Goal: Information Seeking & Learning: Learn about a topic

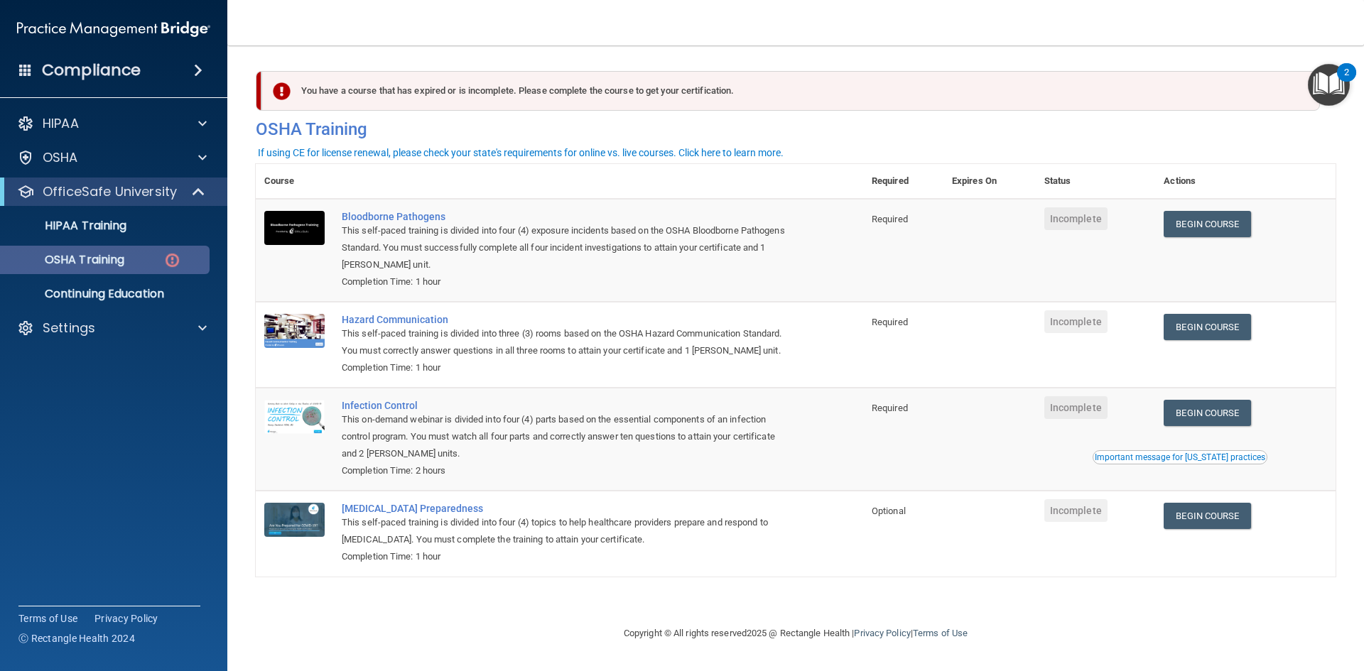
click at [95, 260] on p "OSHA Training" at bounding box center [66, 260] width 115 height 14
click at [1208, 219] on link "Begin Course" at bounding box center [1206, 224] width 87 height 26
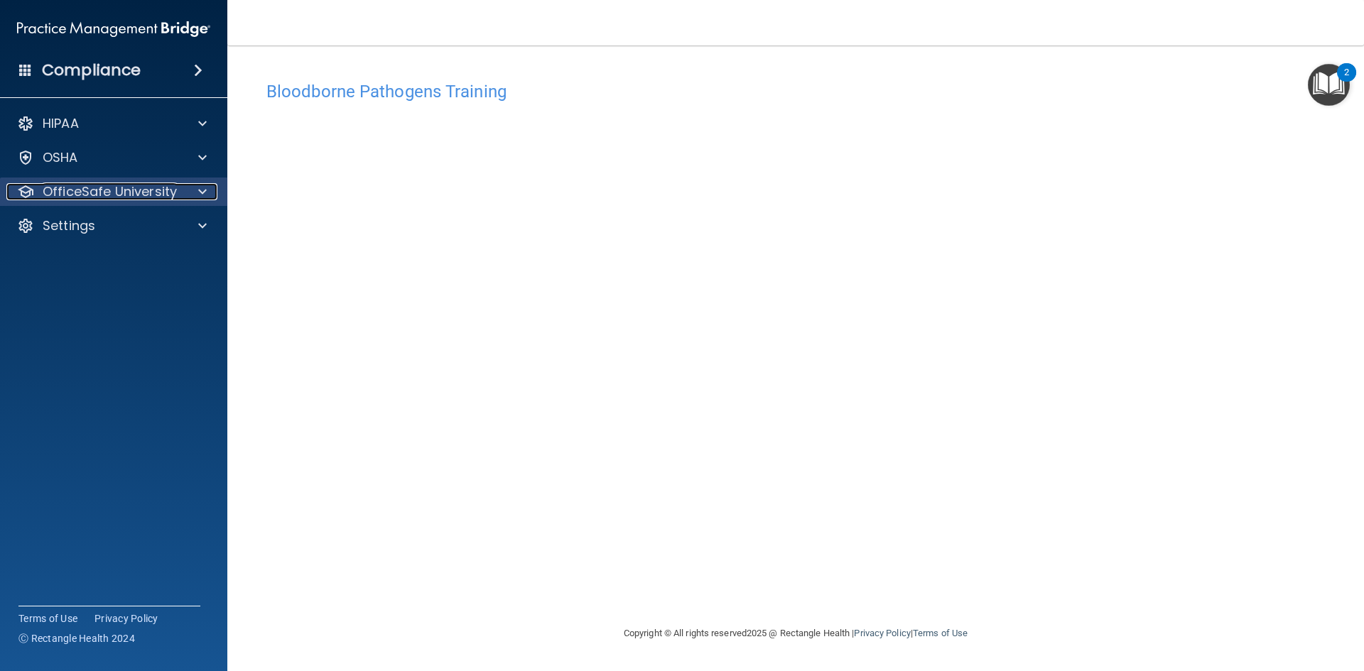
click at [95, 186] on p "OfficeSafe University" at bounding box center [110, 191] width 134 height 17
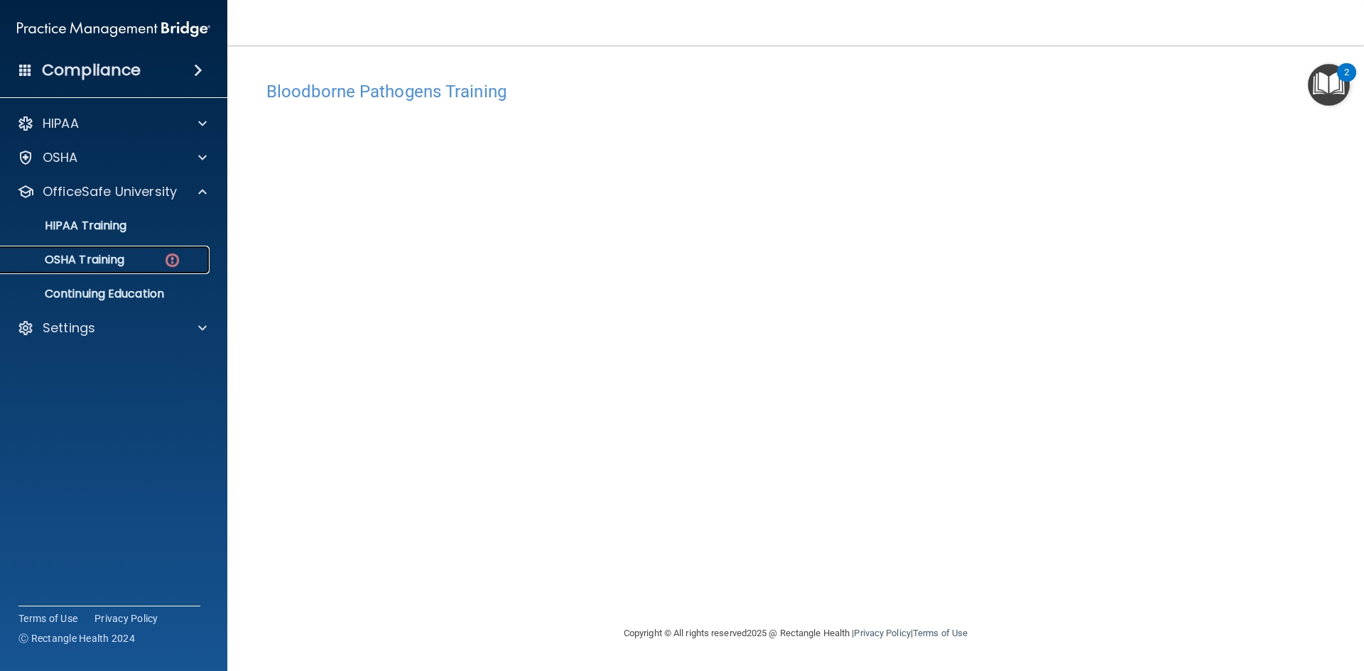
click at [122, 258] on p "OSHA Training" at bounding box center [66, 260] width 115 height 14
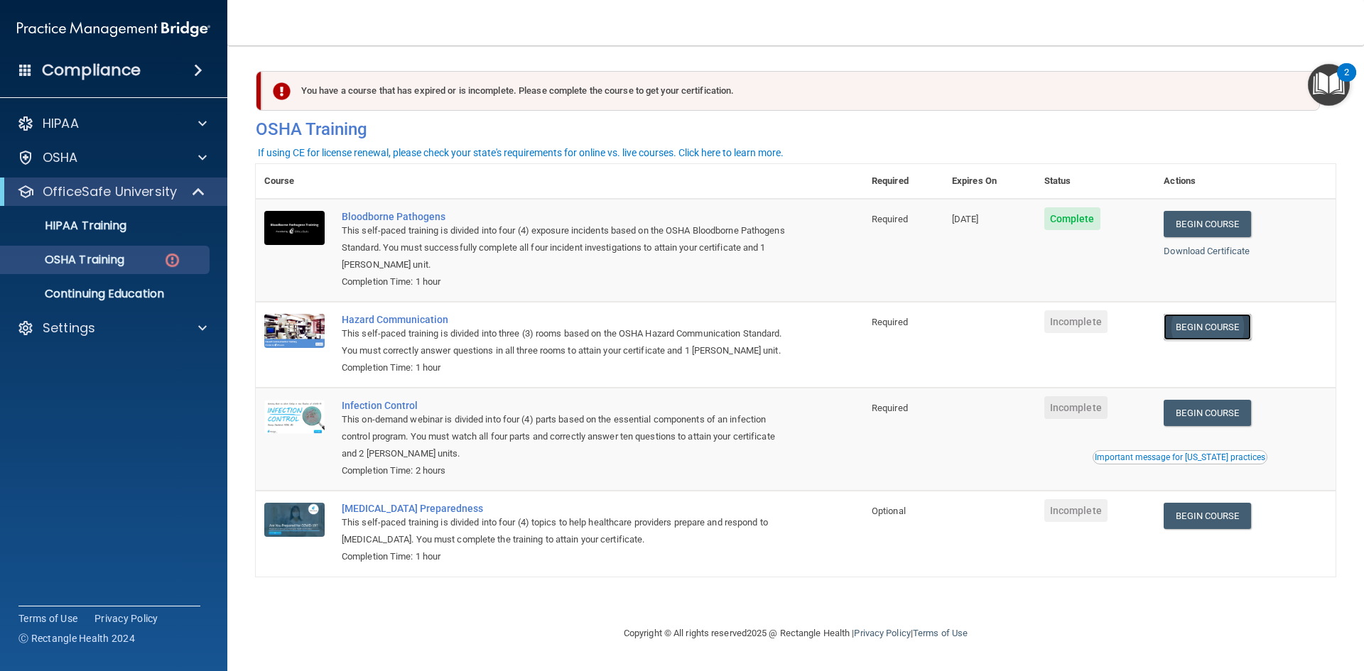
click at [1241, 331] on link "Begin Course" at bounding box center [1206, 327] width 87 height 26
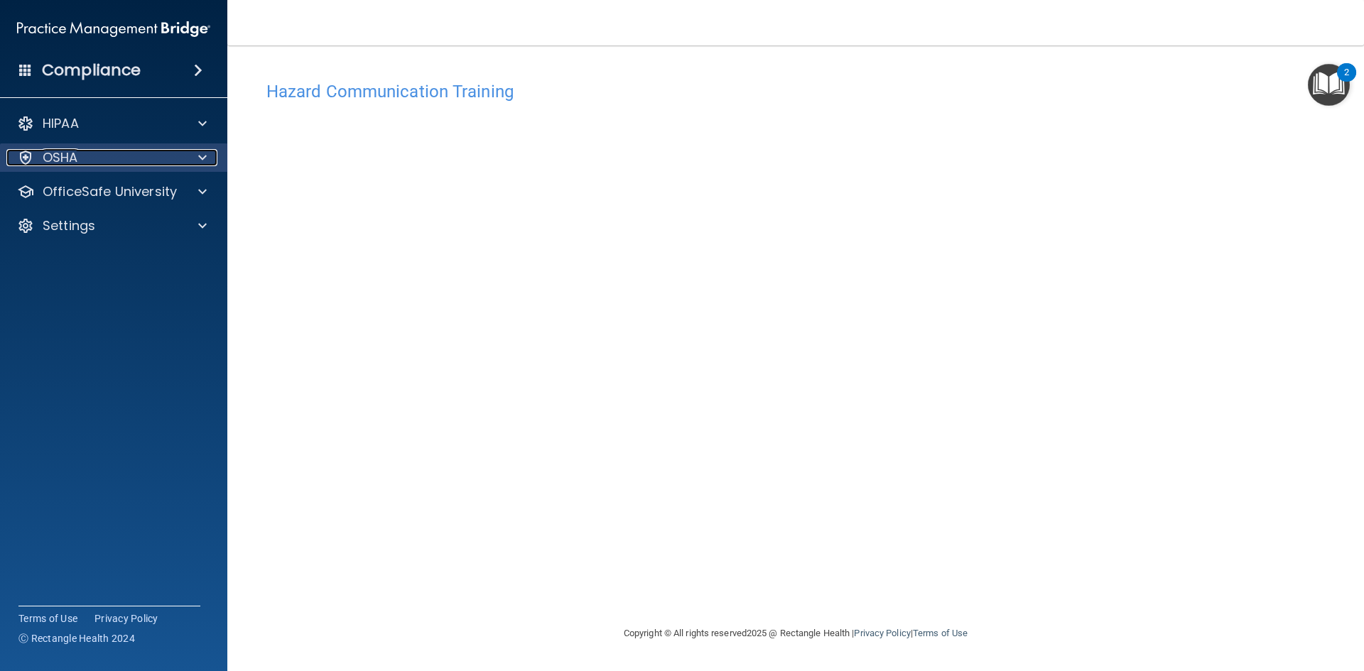
click at [73, 161] on p "OSHA" at bounding box center [61, 157] width 36 height 17
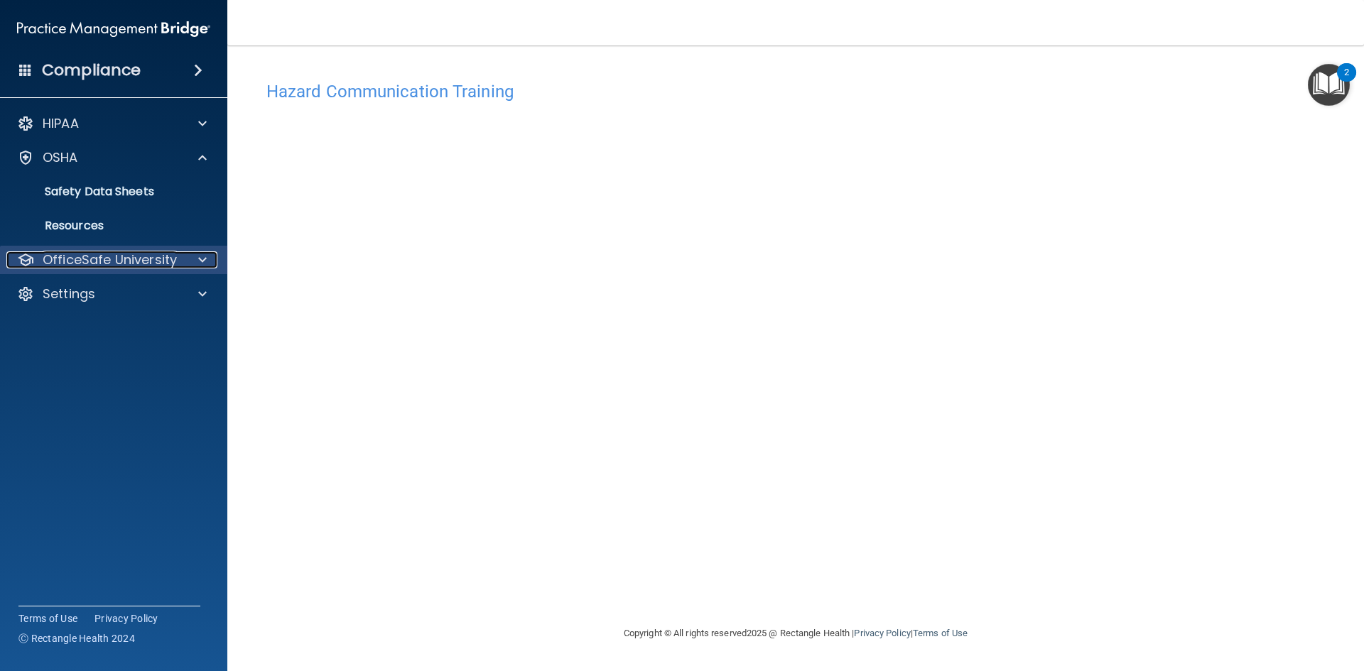
click at [104, 264] on p "OfficeSafe University" at bounding box center [110, 259] width 134 height 17
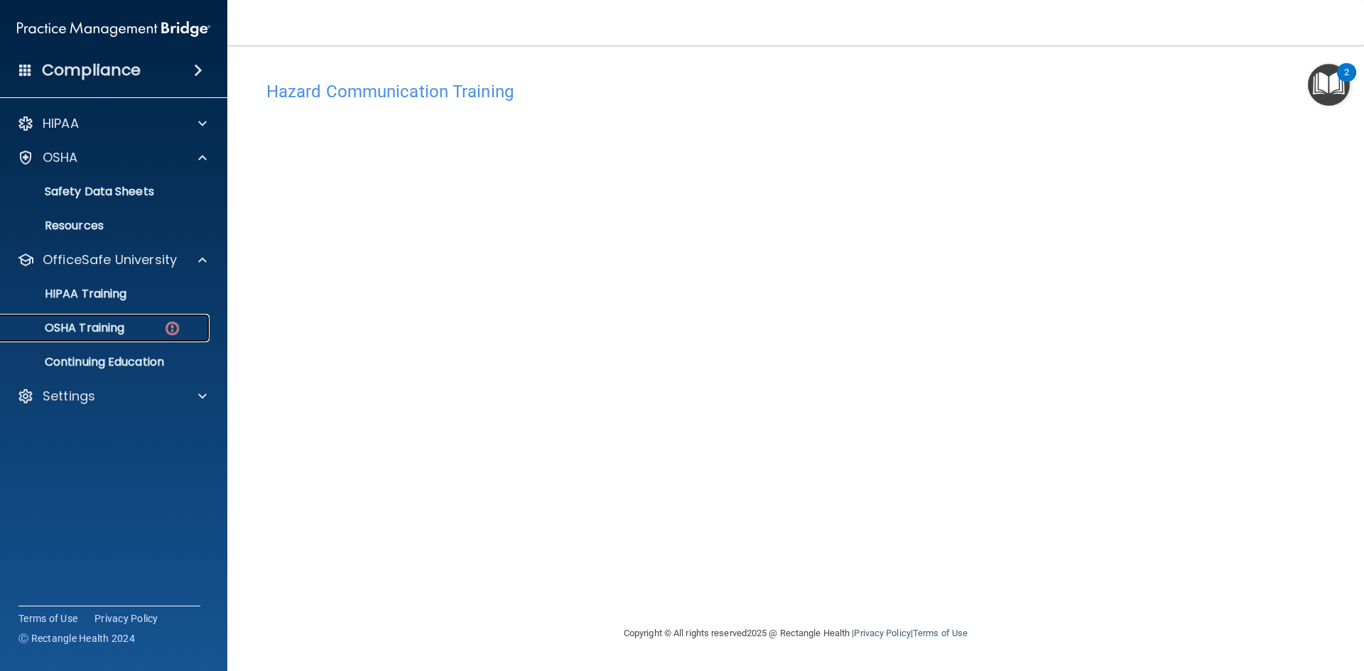
click at [99, 327] on p "OSHA Training" at bounding box center [66, 328] width 115 height 14
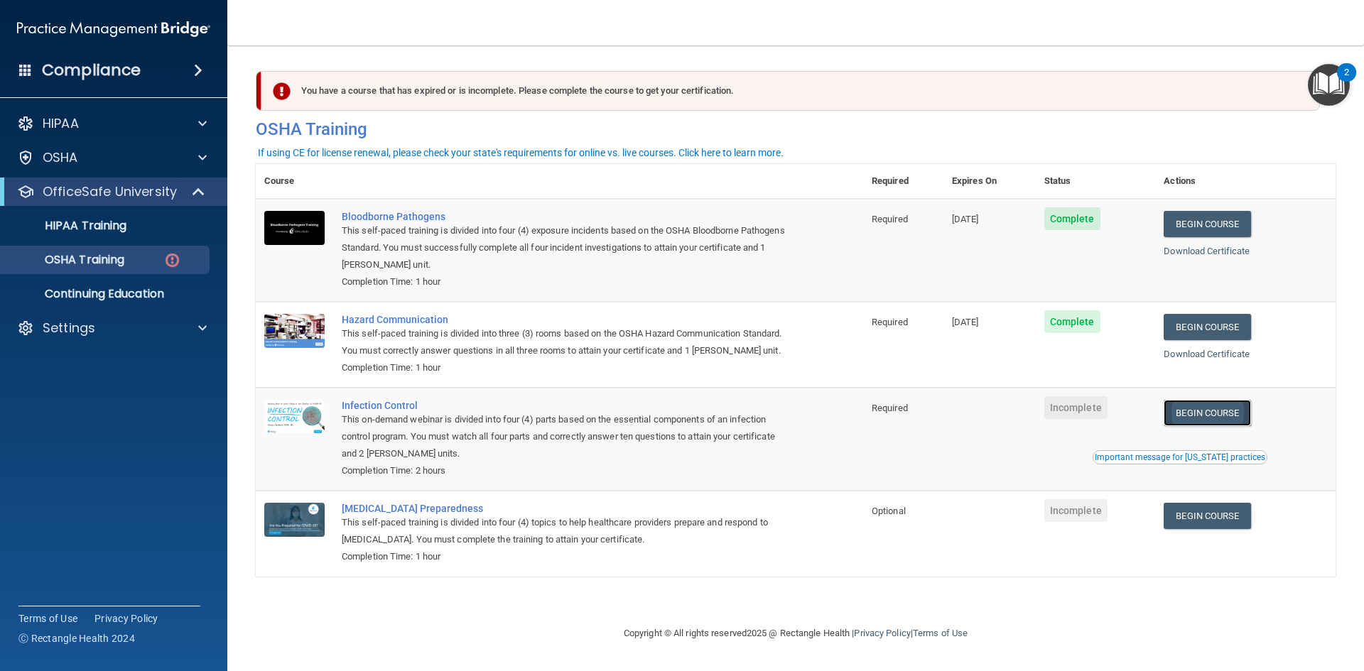
click at [1212, 413] on link "Begin Course" at bounding box center [1206, 413] width 87 height 26
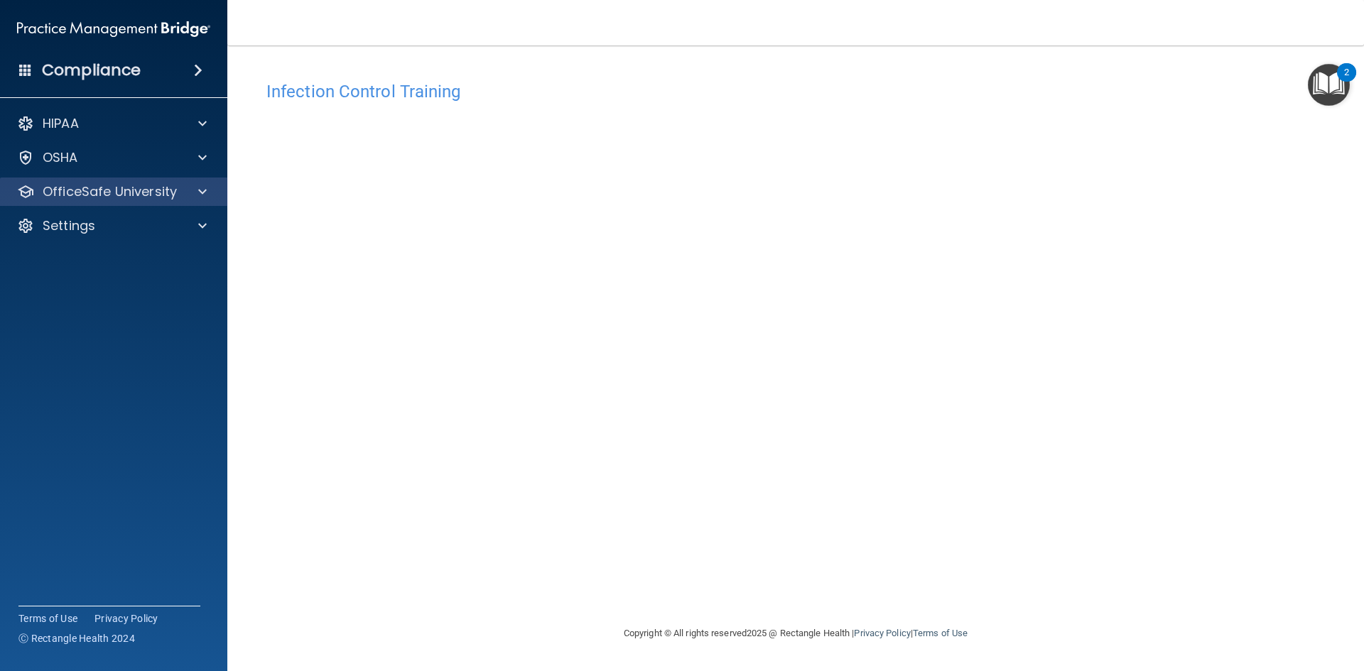
click at [144, 202] on div "OfficeSafe University" at bounding box center [114, 192] width 228 height 28
click at [142, 194] on p "OfficeSafe University" at bounding box center [110, 191] width 134 height 17
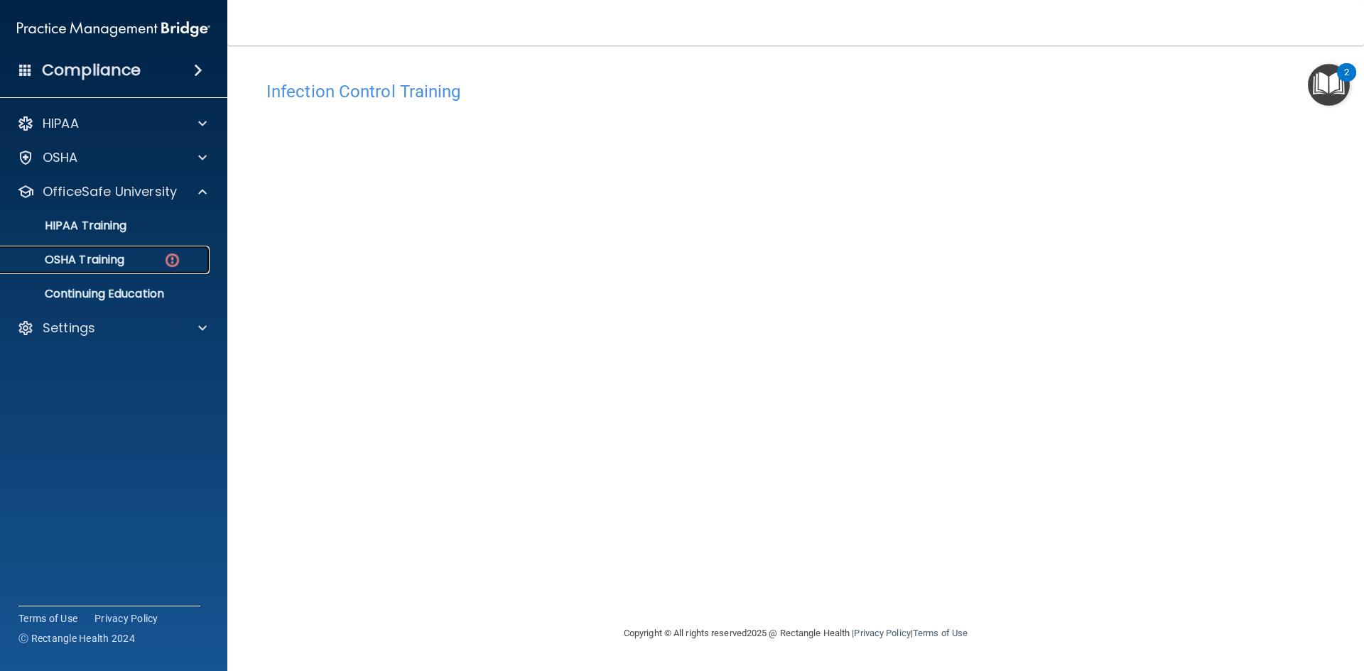
click at [80, 264] on p "OSHA Training" at bounding box center [66, 260] width 115 height 14
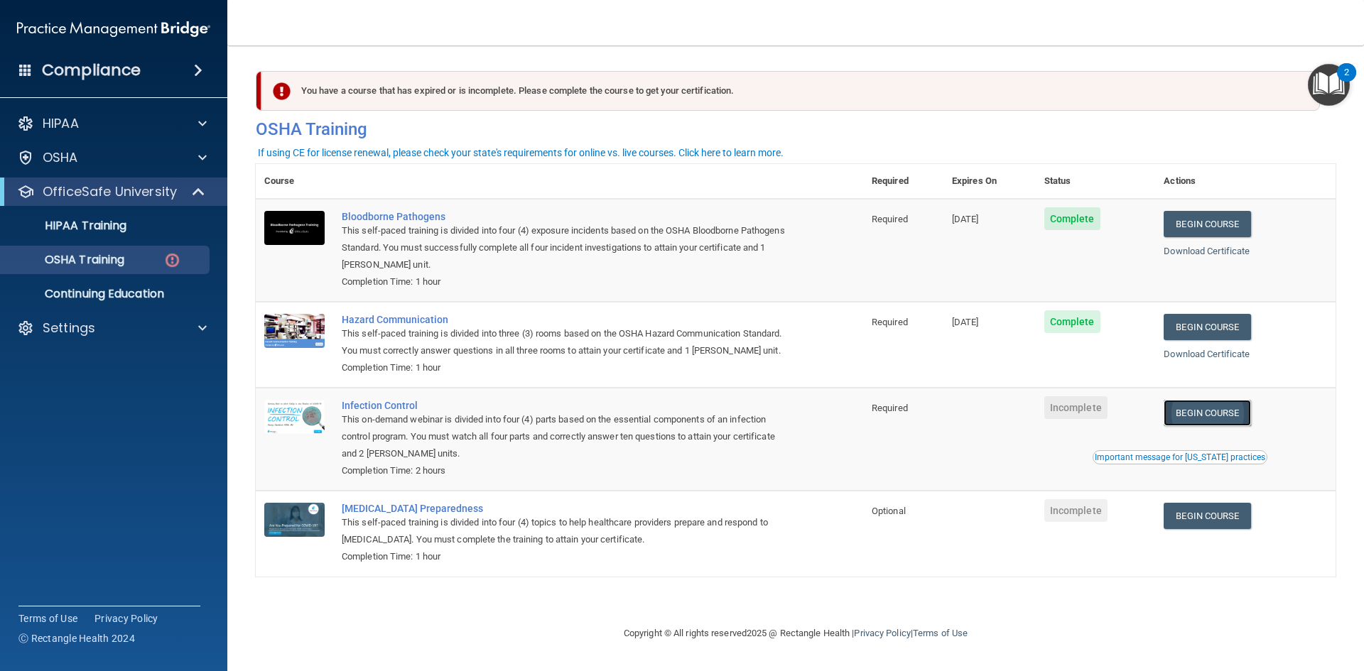
click at [1200, 416] on link "Begin Course" at bounding box center [1206, 413] width 87 height 26
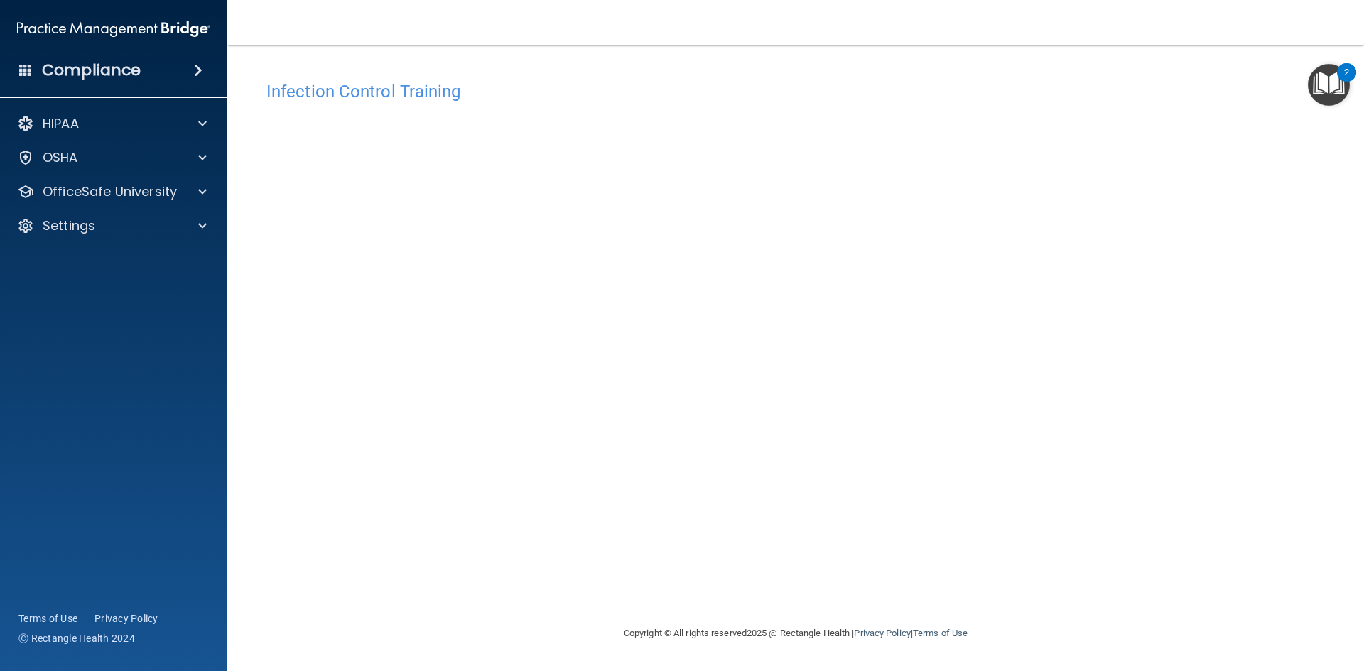
click at [1026, 242] on div "Infection Control Training This course doesn’t expire until . Are you sure you …" at bounding box center [796, 349] width 1080 height 551
